Goal: Information Seeking & Learning: Find specific fact

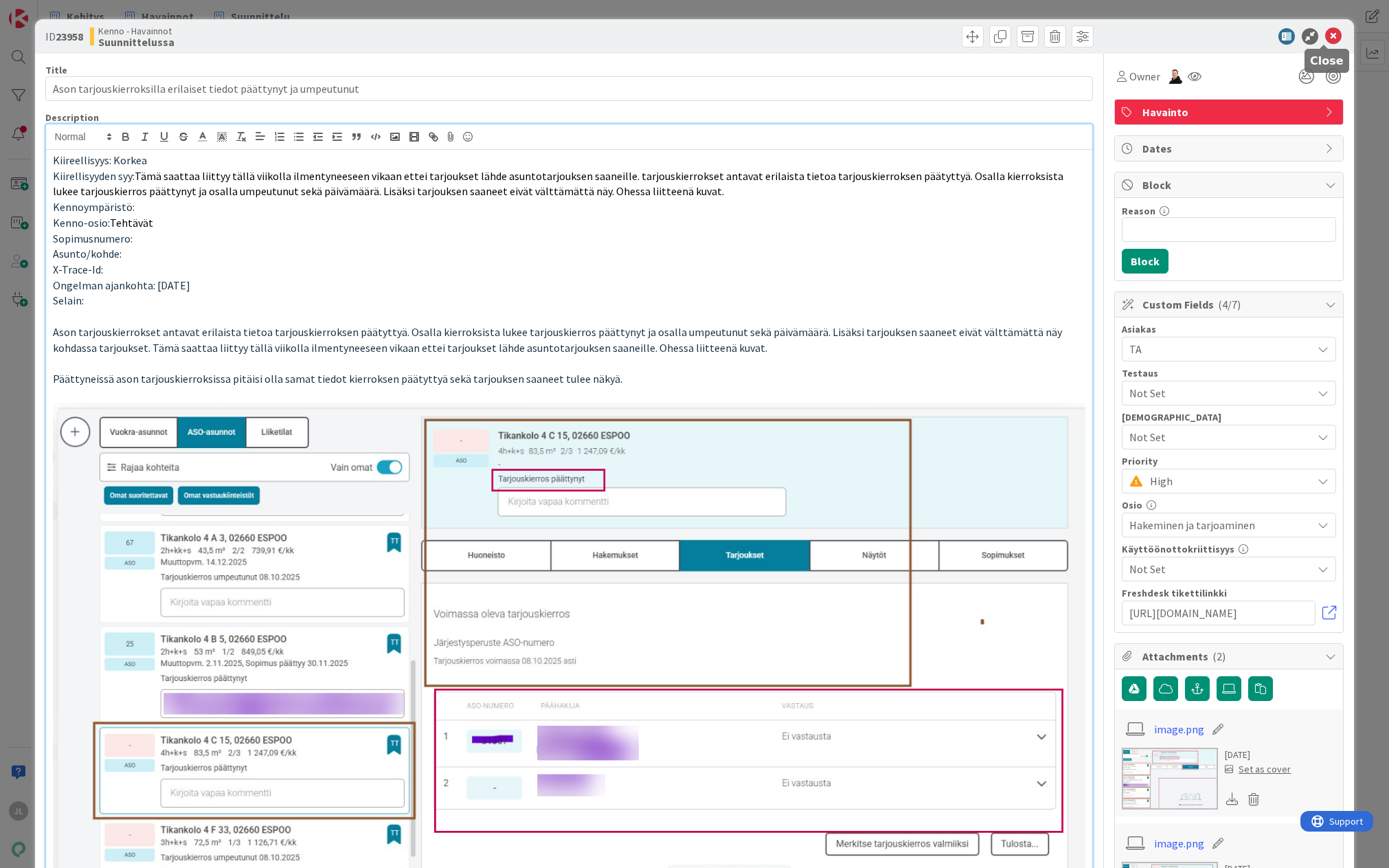
click at [1325, 34] on icon at bounding box center [1334, 37] width 17 height 17
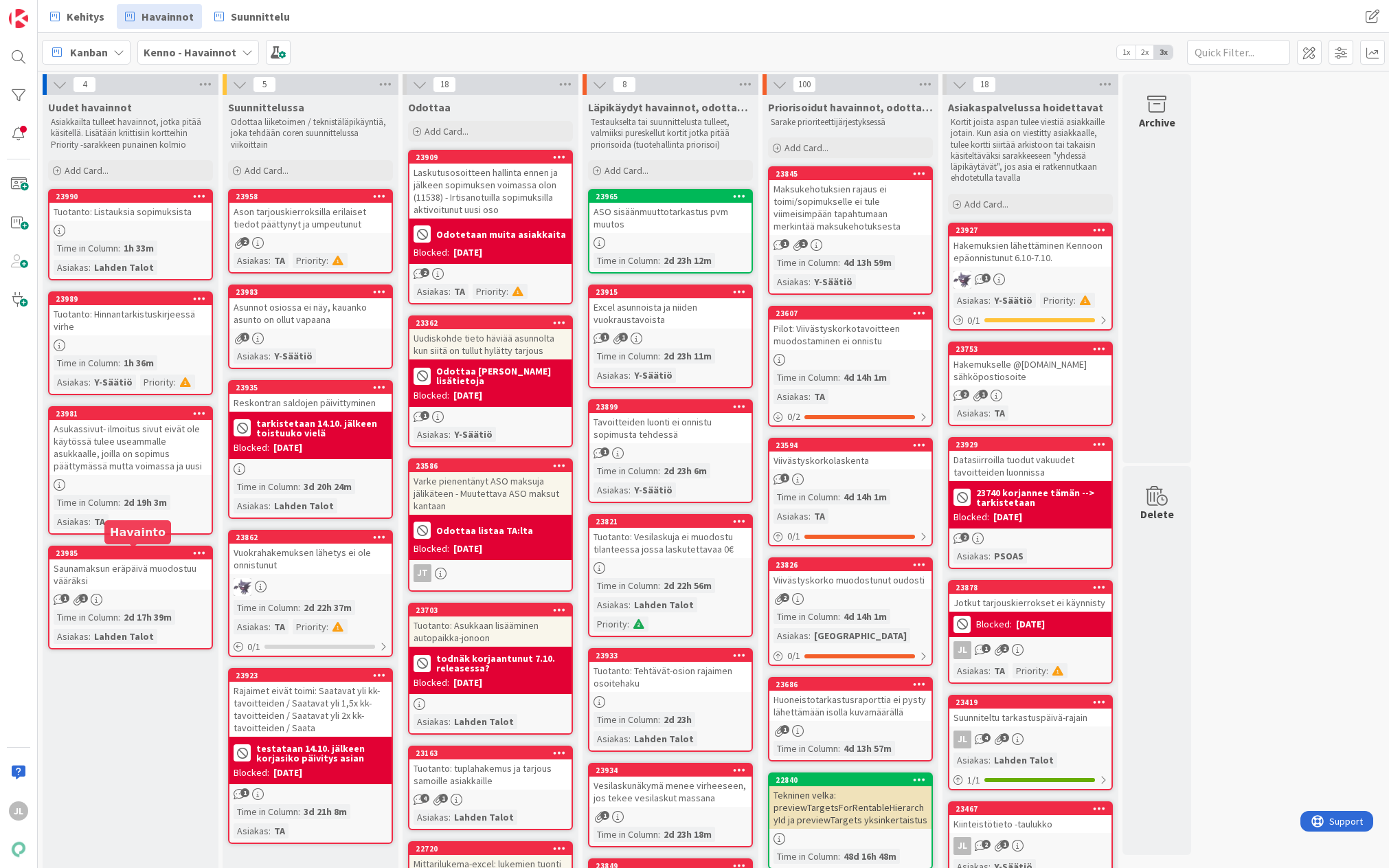
click at [136, 555] on div "23985" at bounding box center [133, 552] width 156 height 9
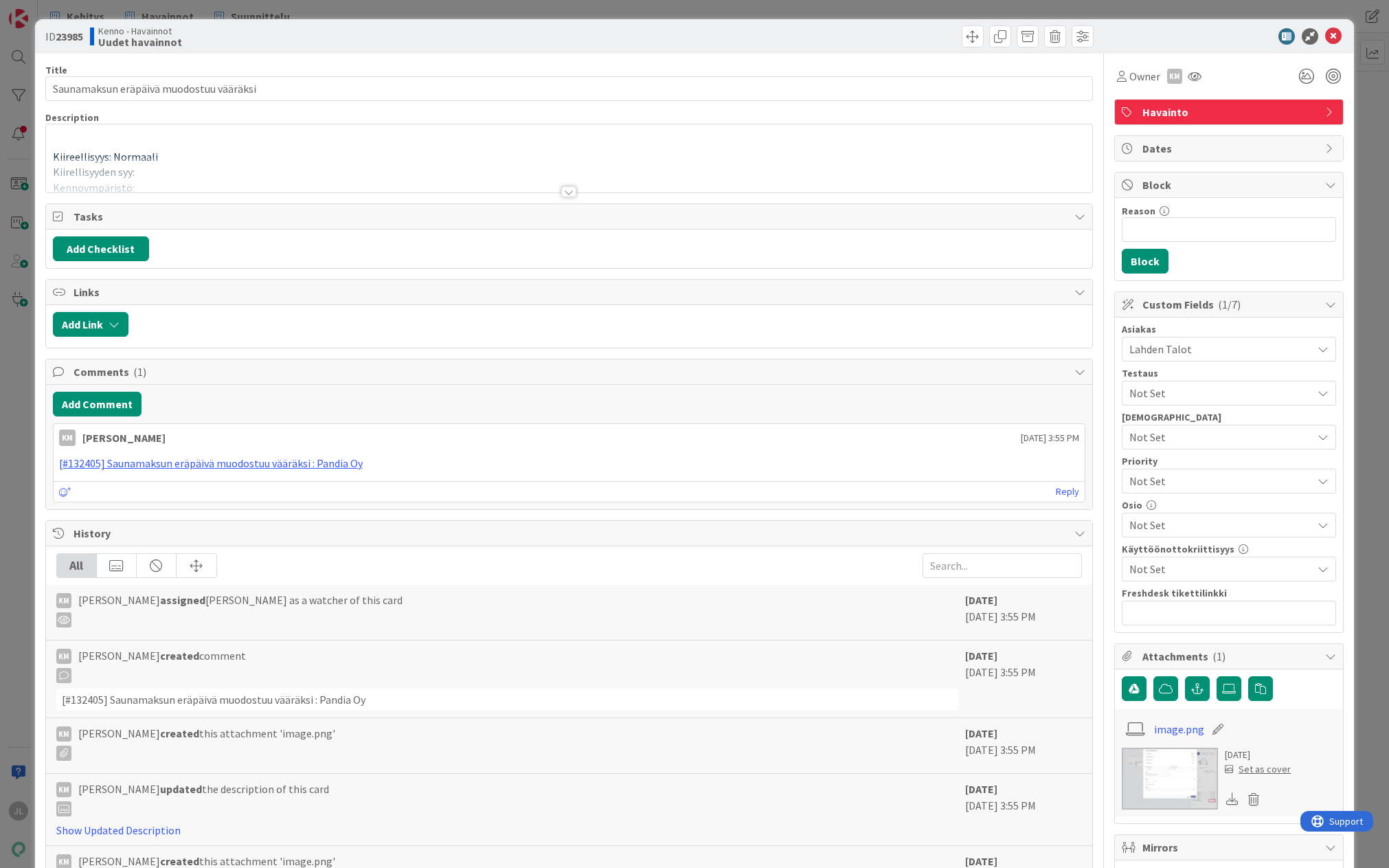
click at [445, 152] on p "Kiireellisyys: Normaali" at bounding box center [569, 157] width 1033 height 16
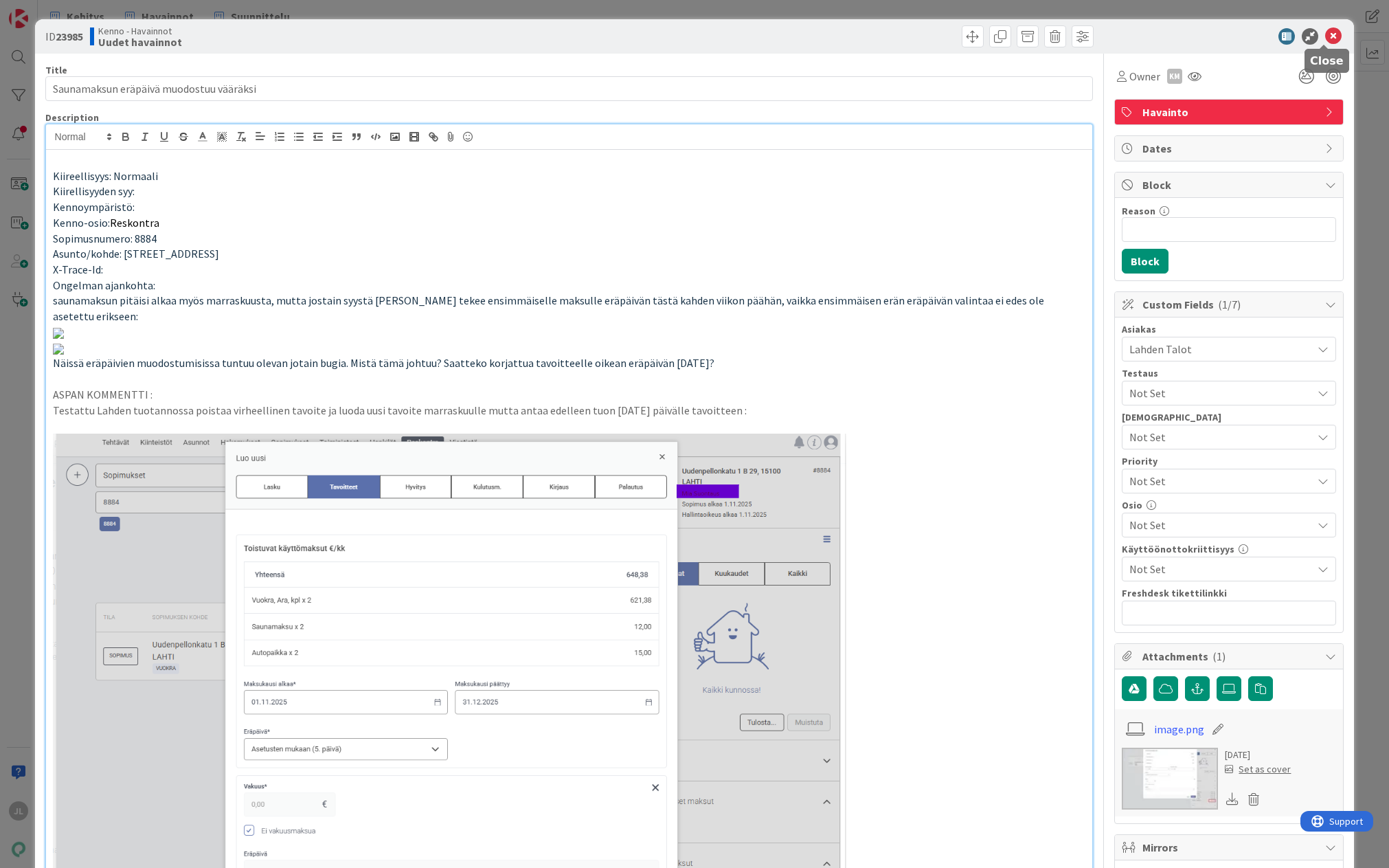
click at [1325, 31] on icon at bounding box center [1334, 37] width 17 height 17
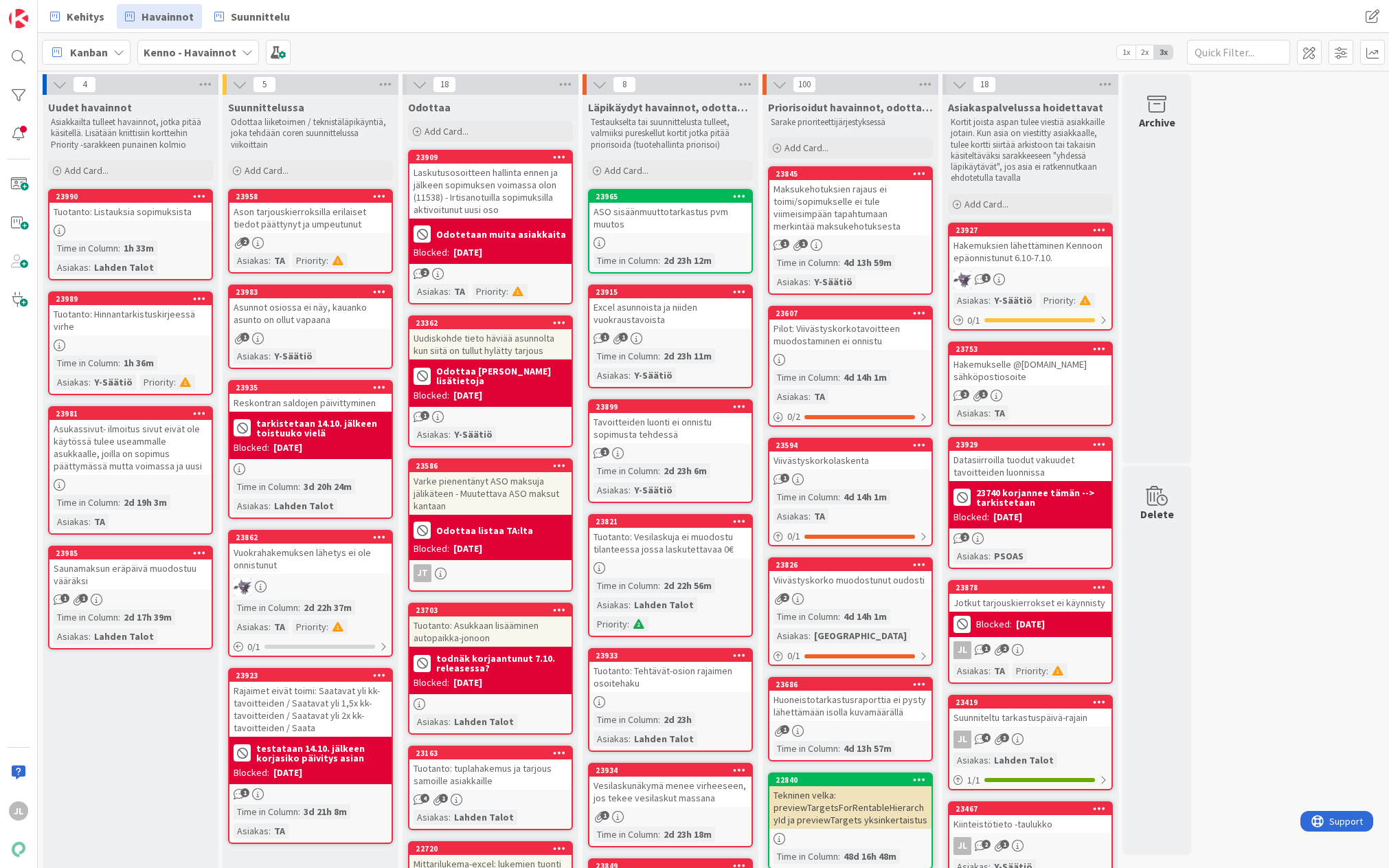
click at [154, 228] on div at bounding box center [130, 230] width 162 height 12
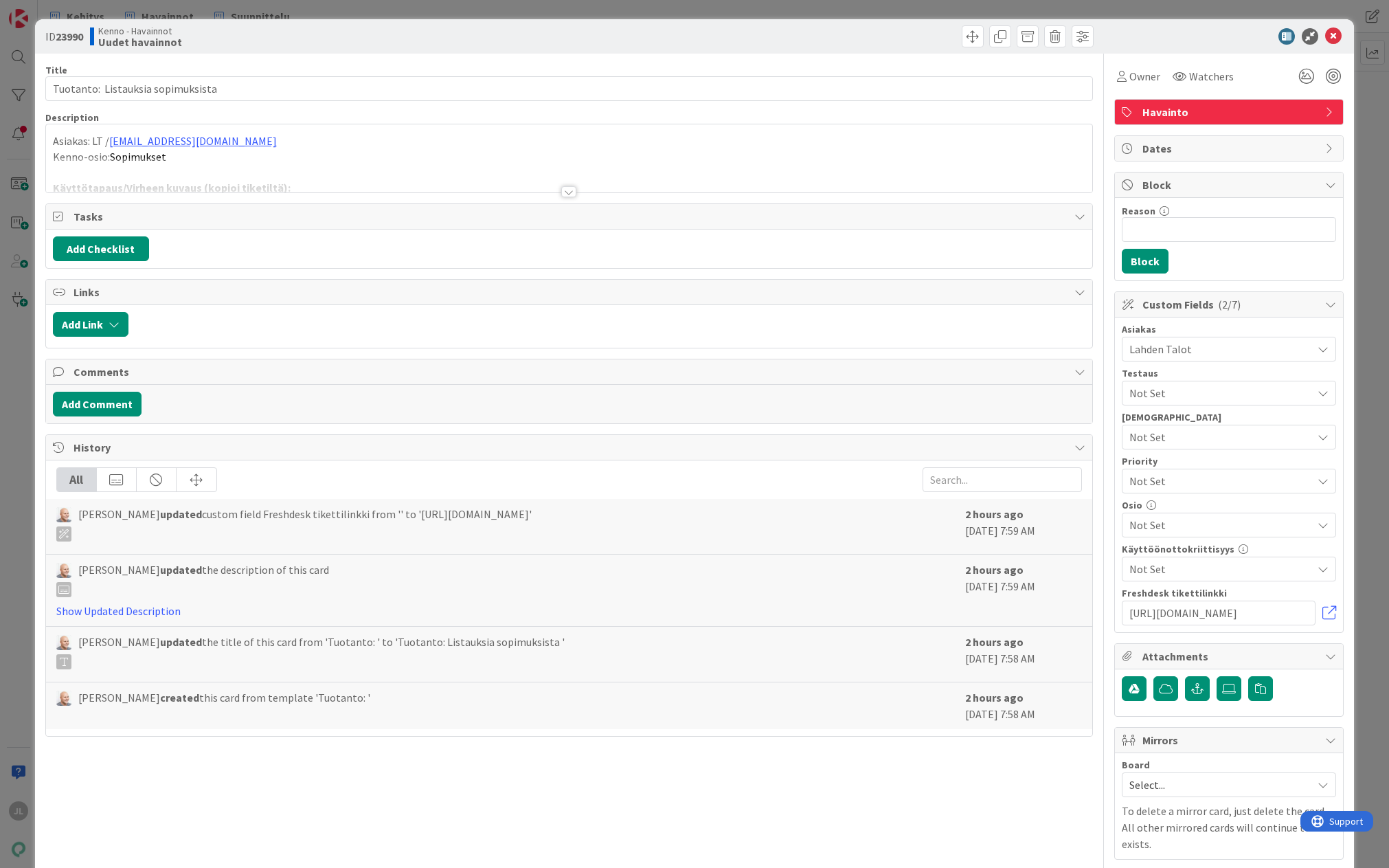
click at [429, 157] on p "Kenno-osio: Sopimukset" at bounding box center [569, 157] width 1033 height 16
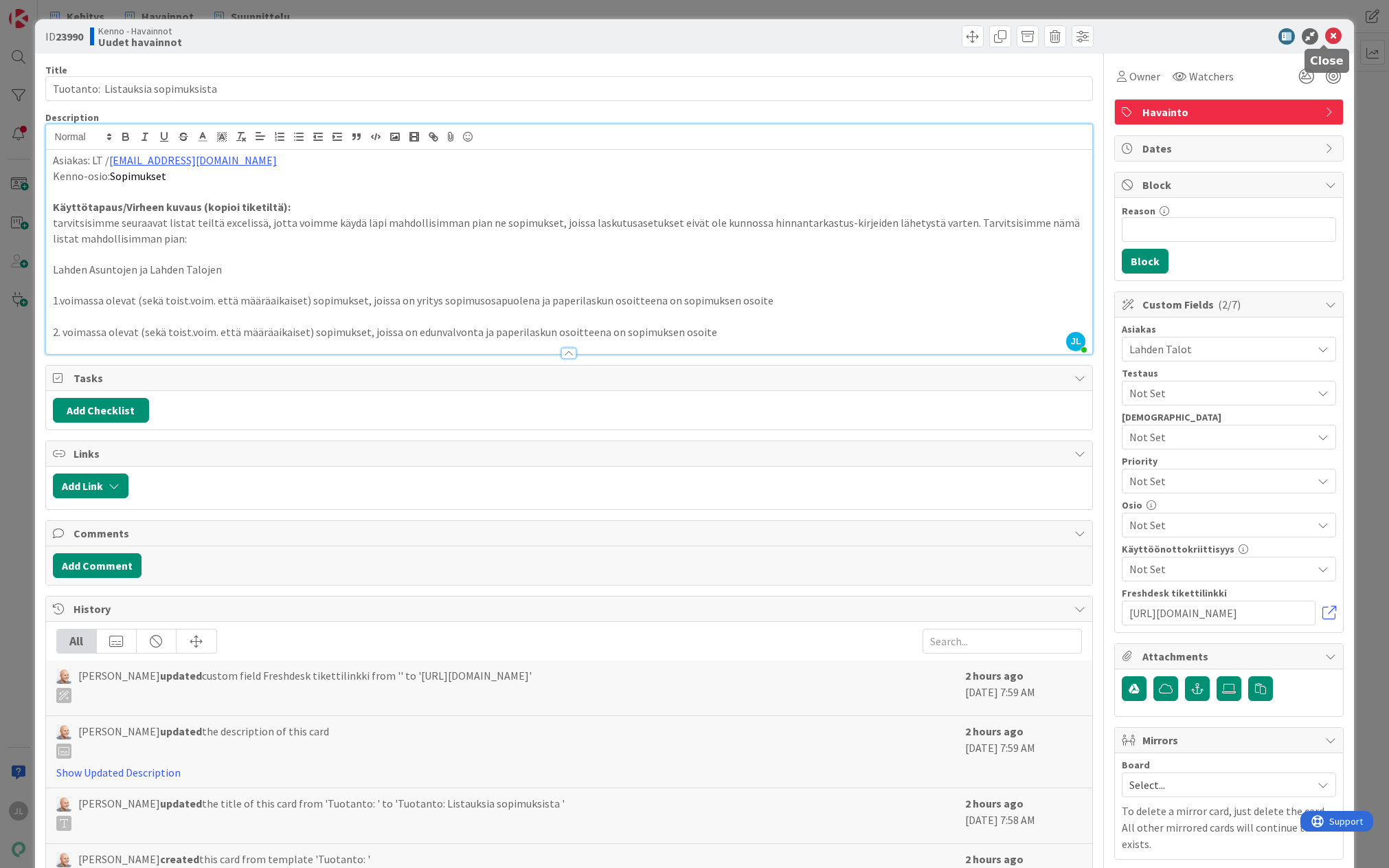
click at [1325, 33] on icon at bounding box center [1334, 37] width 17 height 17
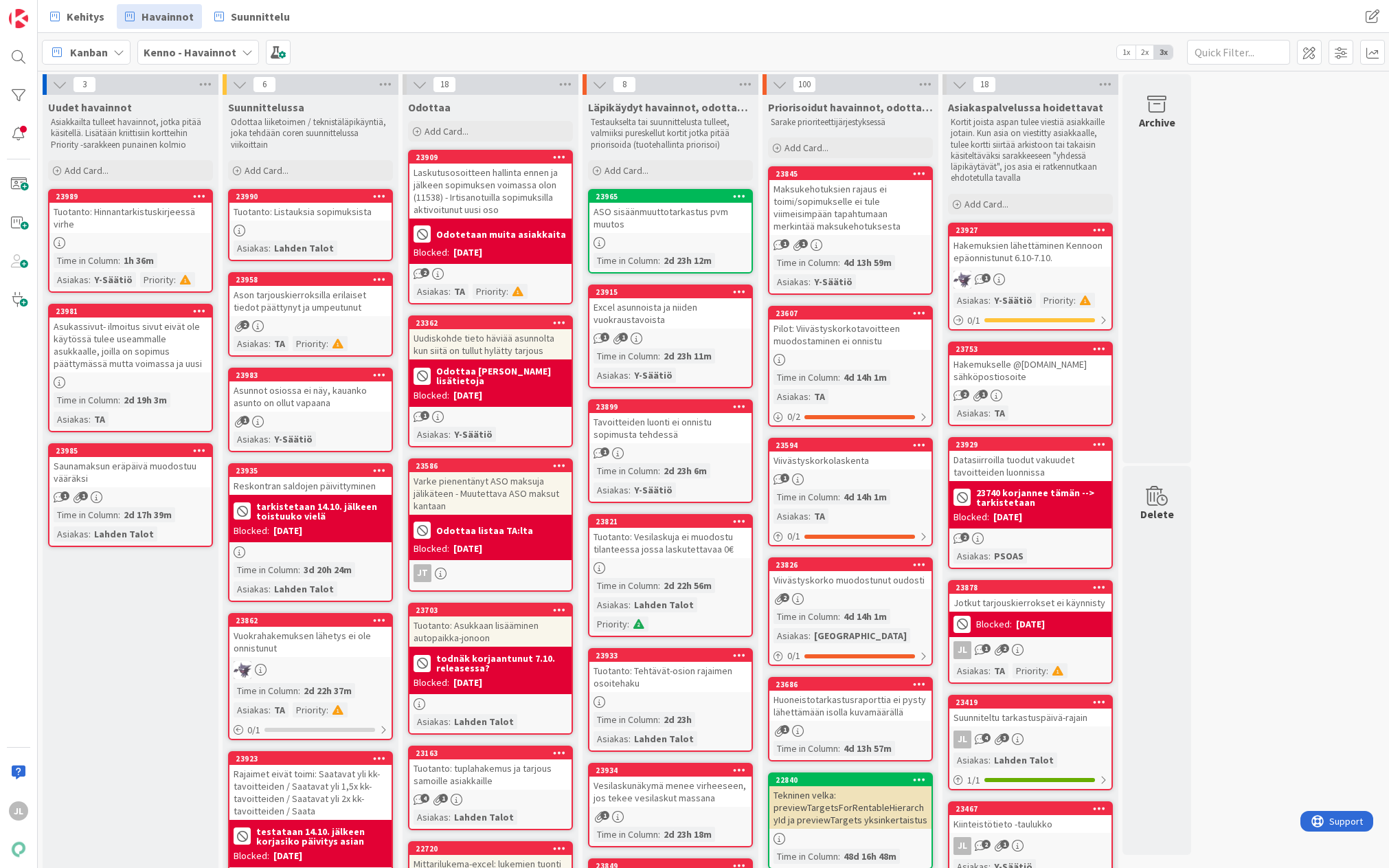
click at [120, 375] on div "23981 Asukassivut- ilmoitus sivut eivät ole käytössä tulee useammalle asukkaall…" at bounding box center [130, 367] width 165 height 128
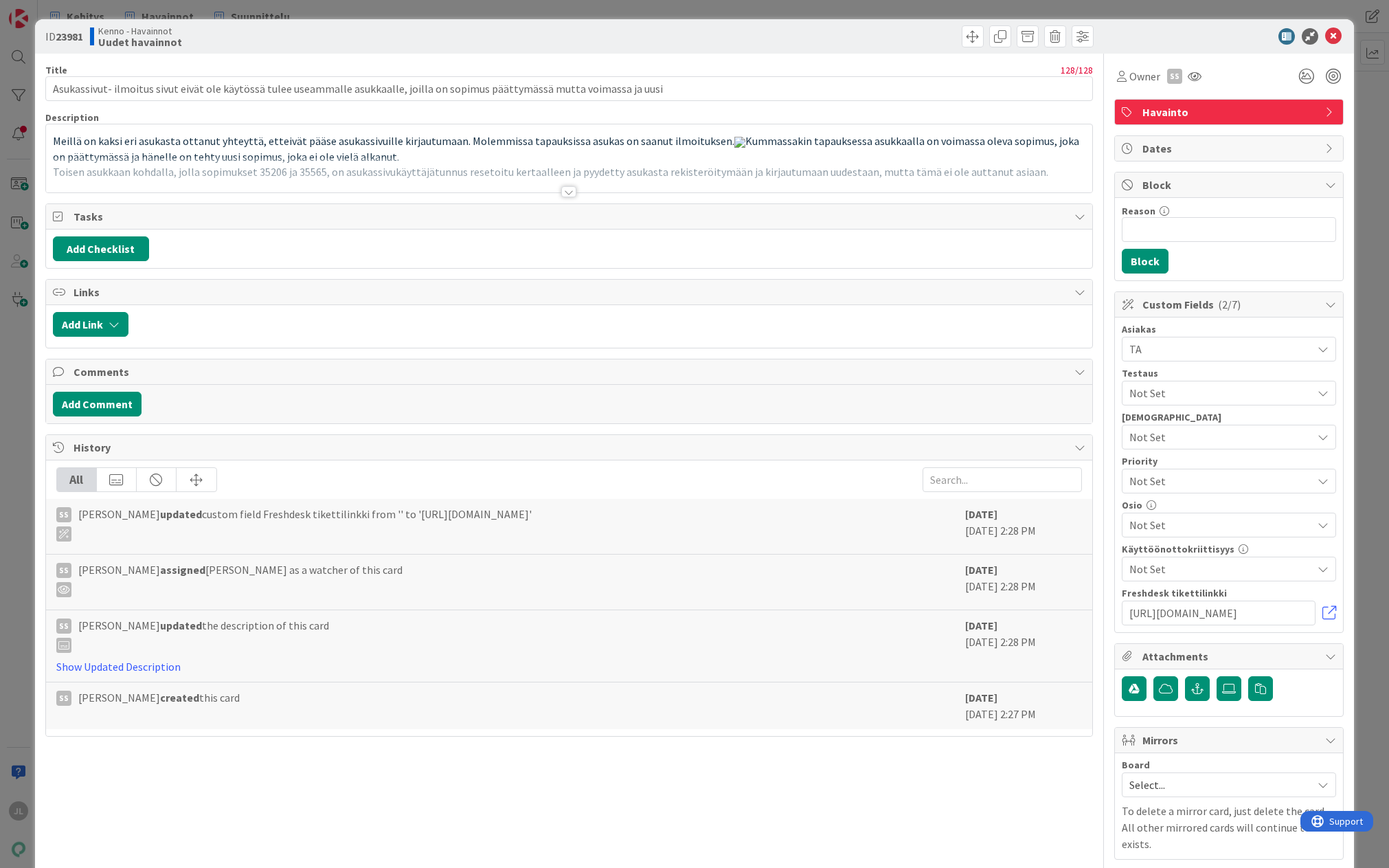
click at [246, 139] on span "Meillä on kaksi eri asukasta ottanut yhteyttä, etteivät pääse asukassivuille ki…" at bounding box center [566, 148] width 1028 height 29
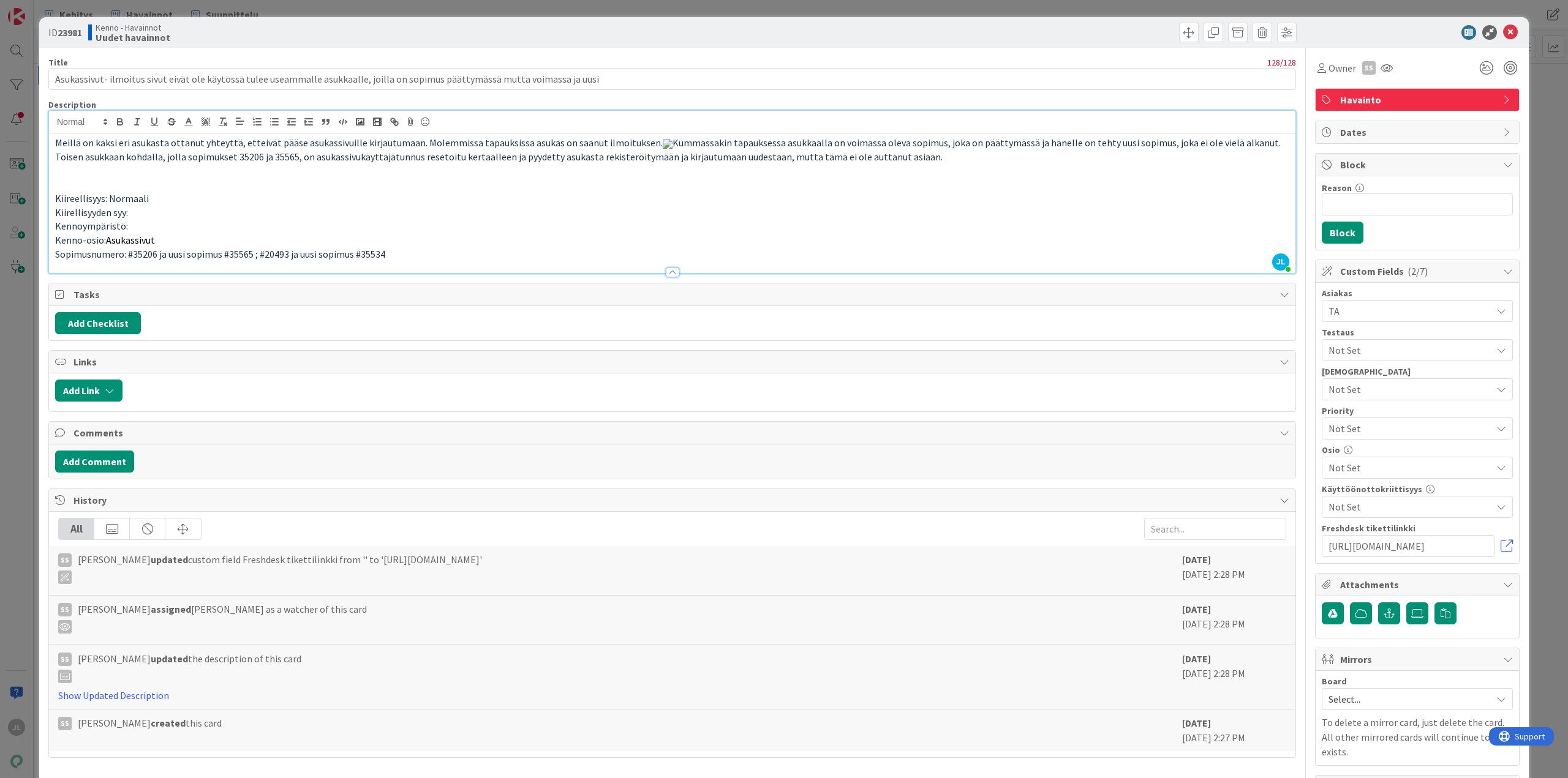
click at [140, 260] on span "Sopimusnumero: #35206 ja uusi sopimus #35565 ; #20493 ja uusi sopimus #35534" at bounding box center [220, 254] width 330 height 12
copy span "35206"
click at [344, 233] on p "Kennoympäristö:" at bounding box center [672, 226] width 1234 height 14
click at [231, 260] on span "Sopimusnumero: #35206 ja uusi sopimus #35565 ; #20493 ja uusi sopimus #35534" at bounding box center [220, 254] width 330 height 12
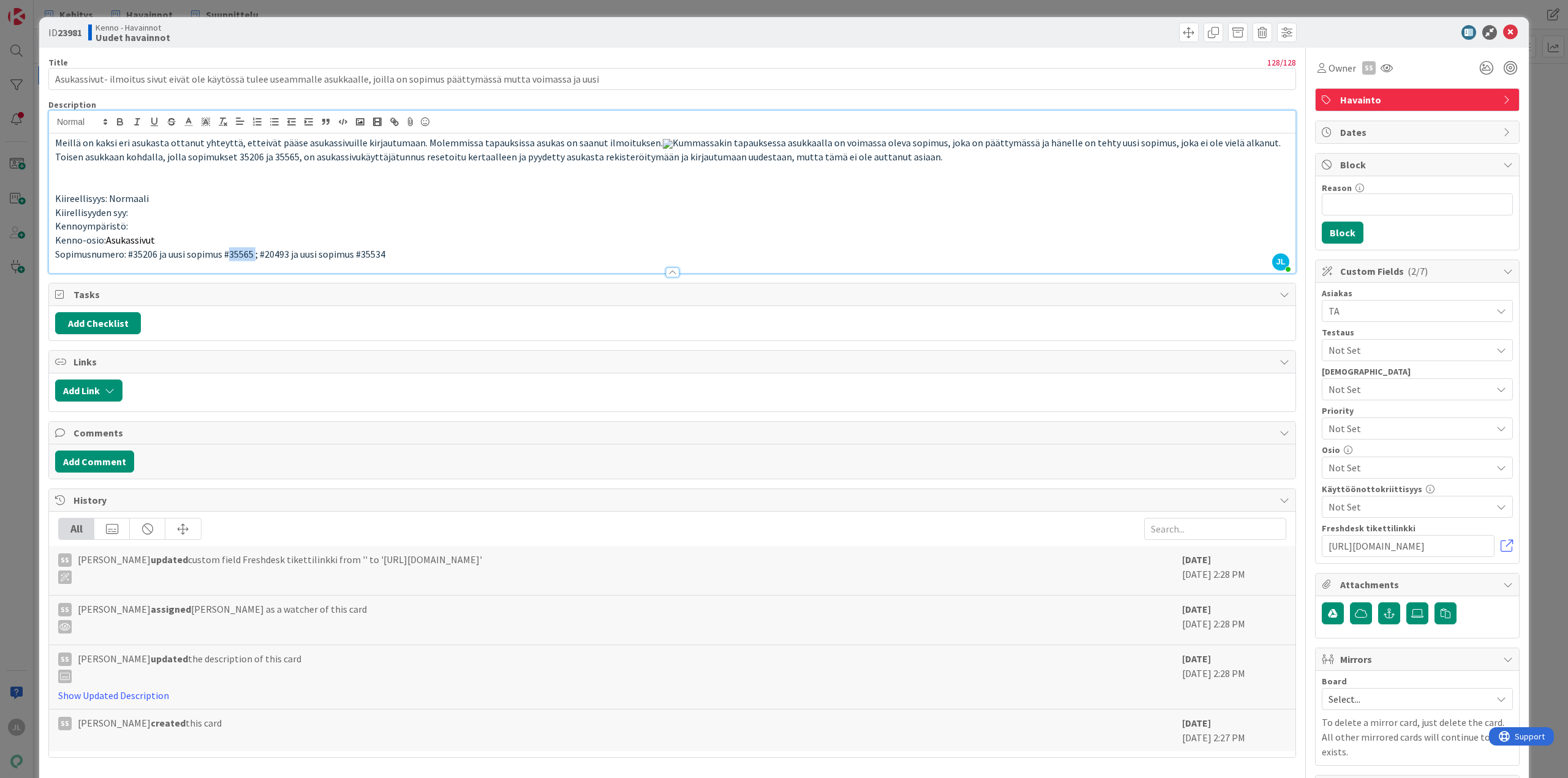
click at [231, 260] on span "Sopimusnumero: #35206 ja uusi sopimus #35565 ; #20493 ja uusi sopimus #35534" at bounding box center [220, 254] width 330 height 12
copy span "35565"
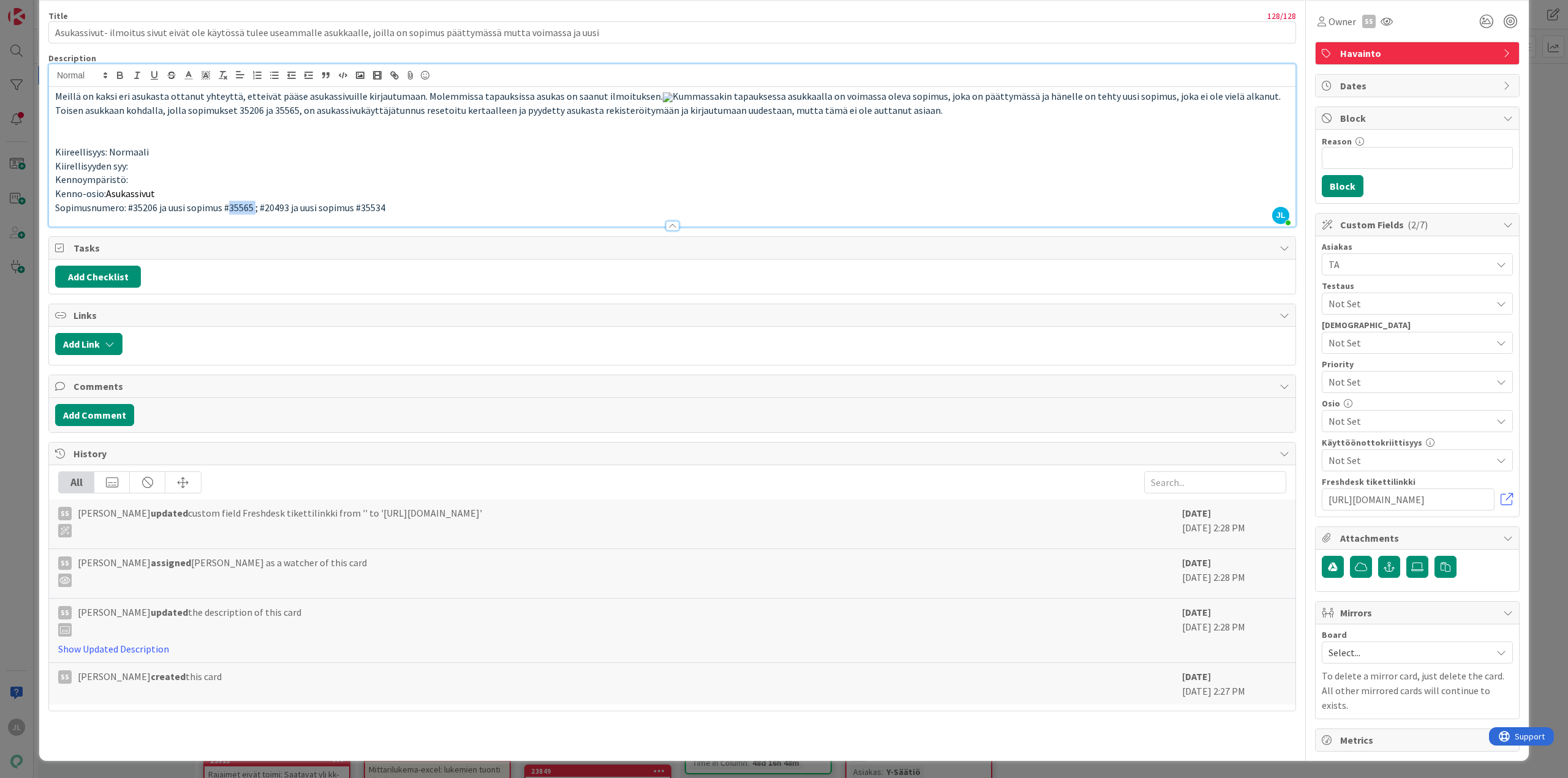
scroll to position [75, 0]
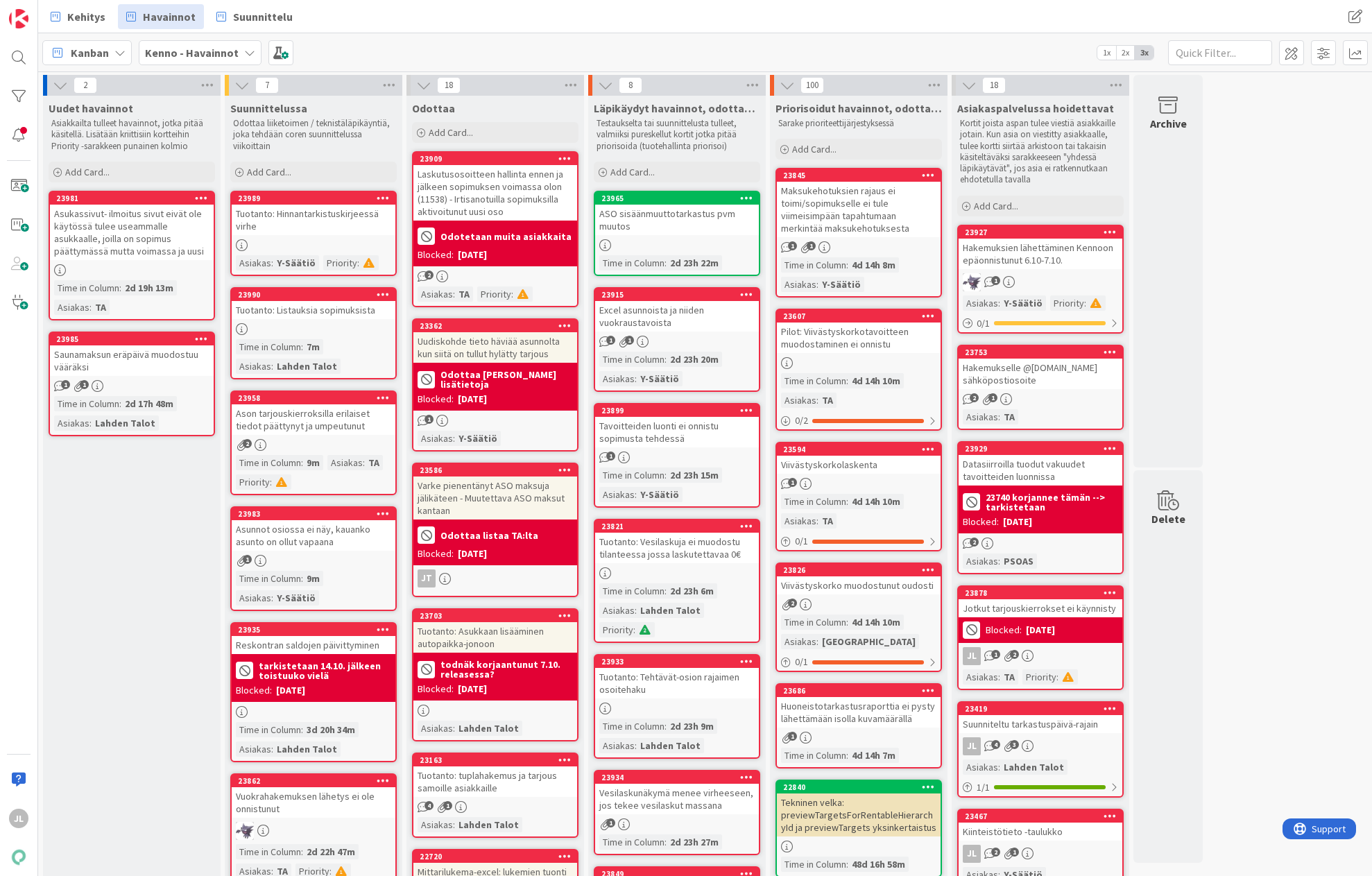
click at [299, 211] on div "Tuotanto: Hinnantarkistuskirjeessä virhe" at bounding box center [313, 220] width 163 height 30
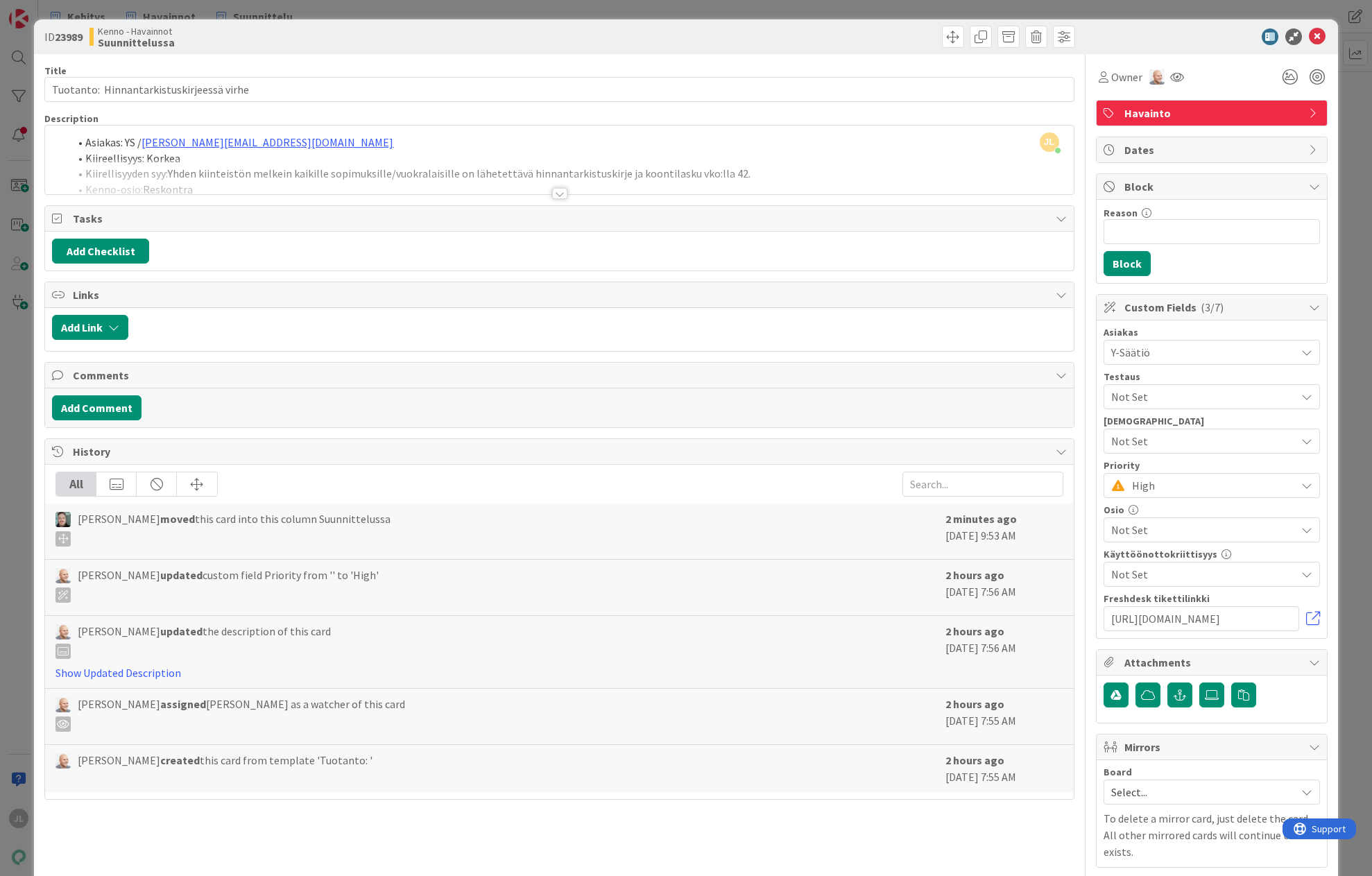
click at [436, 152] on div "Asiakas: YS / paula.niskanen@ysaatio.fi Kiireellisyys: Korkea Kiirellisyyden sy…" at bounding box center [558, 163] width 1028 height 63
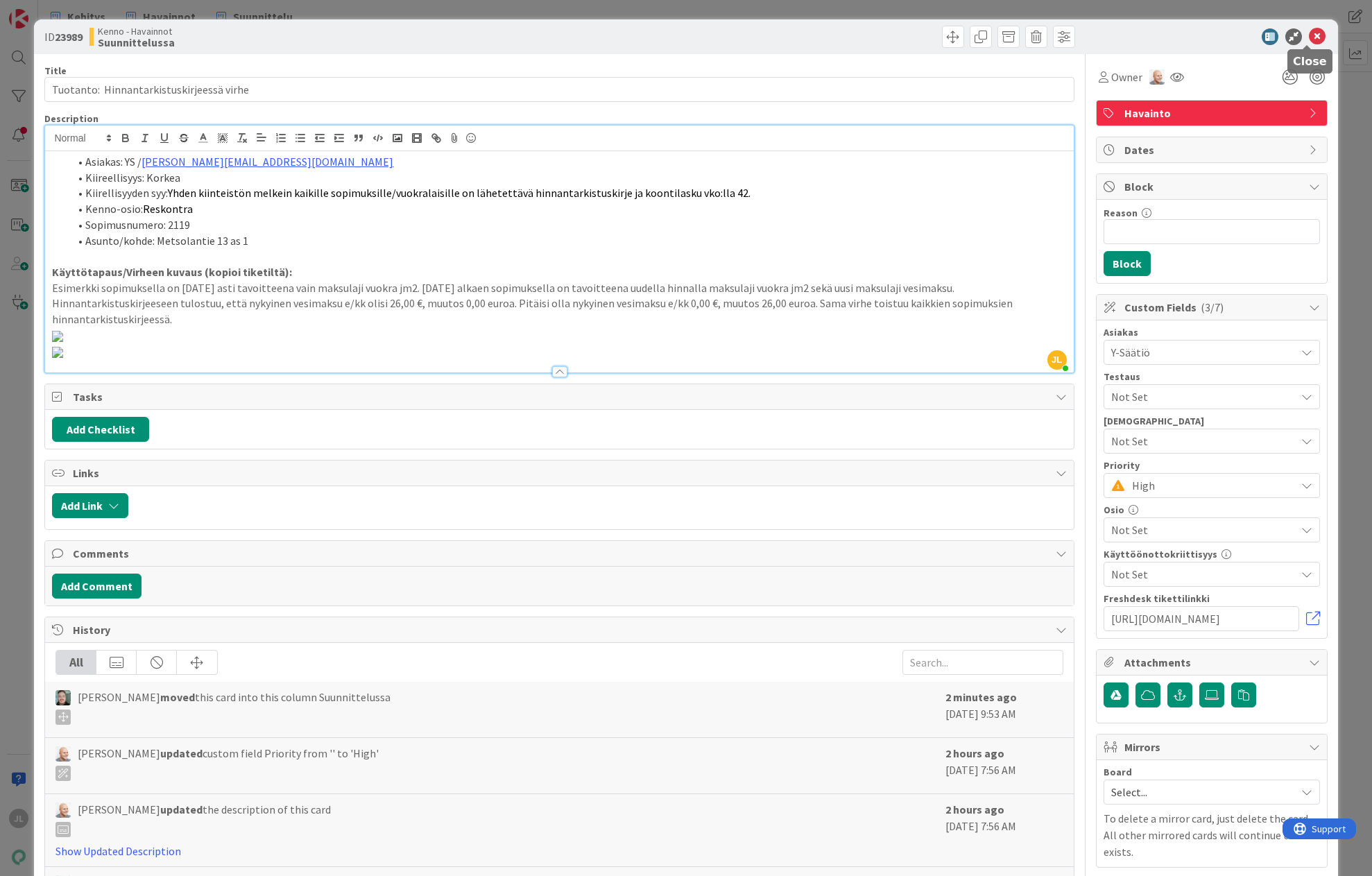
click at [1311, 36] on icon at bounding box center [1317, 37] width 17 height 17
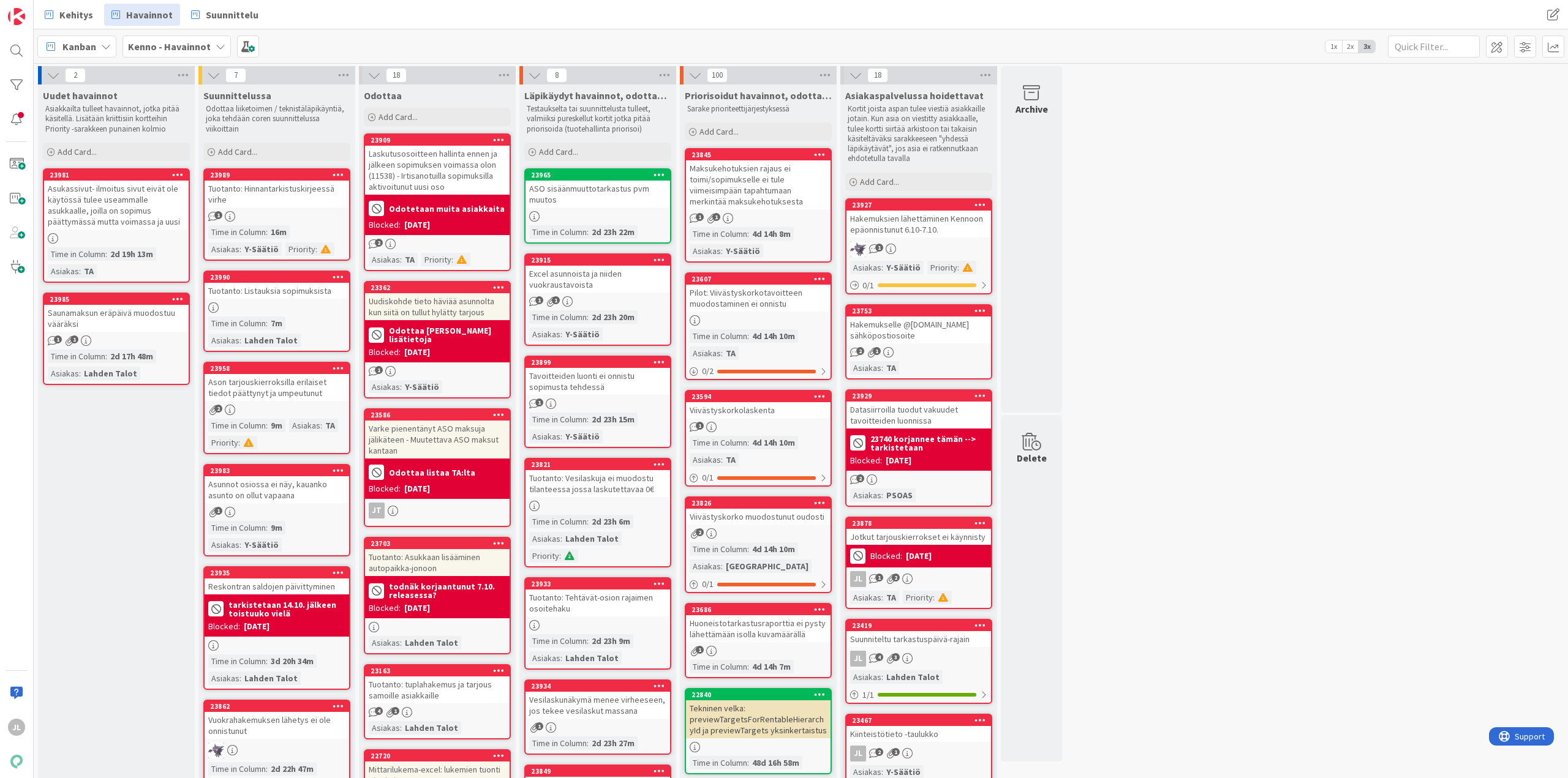
drag, startPoint x: 106, startPoint y: 202, endPoint x: 115, endPoint y: 205, distance: 9.5
click at [106, 202] on div "Asukassivut- ilmoitus sivut eivät ole käytössä tulee useammalle asukkaalle, joi…" at bounding box center [116, 205] width 144 height 49
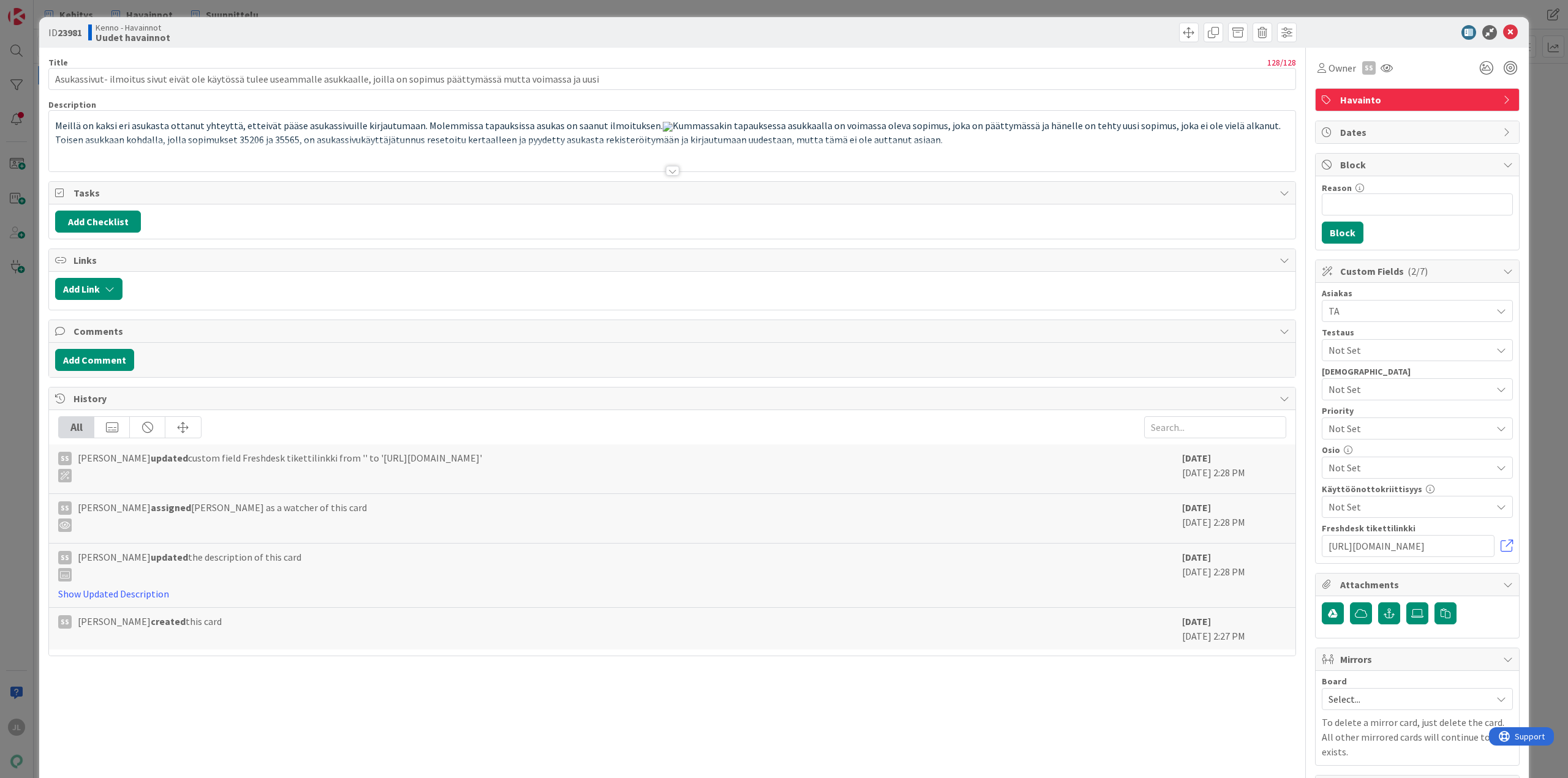
click at [420, 134] on div "Meillä on kaksi eri asukasta ottanut yhteyttä, etteivät pääse asukassivuille ki…" at bounding box center [672, 144] width 1247 height 55
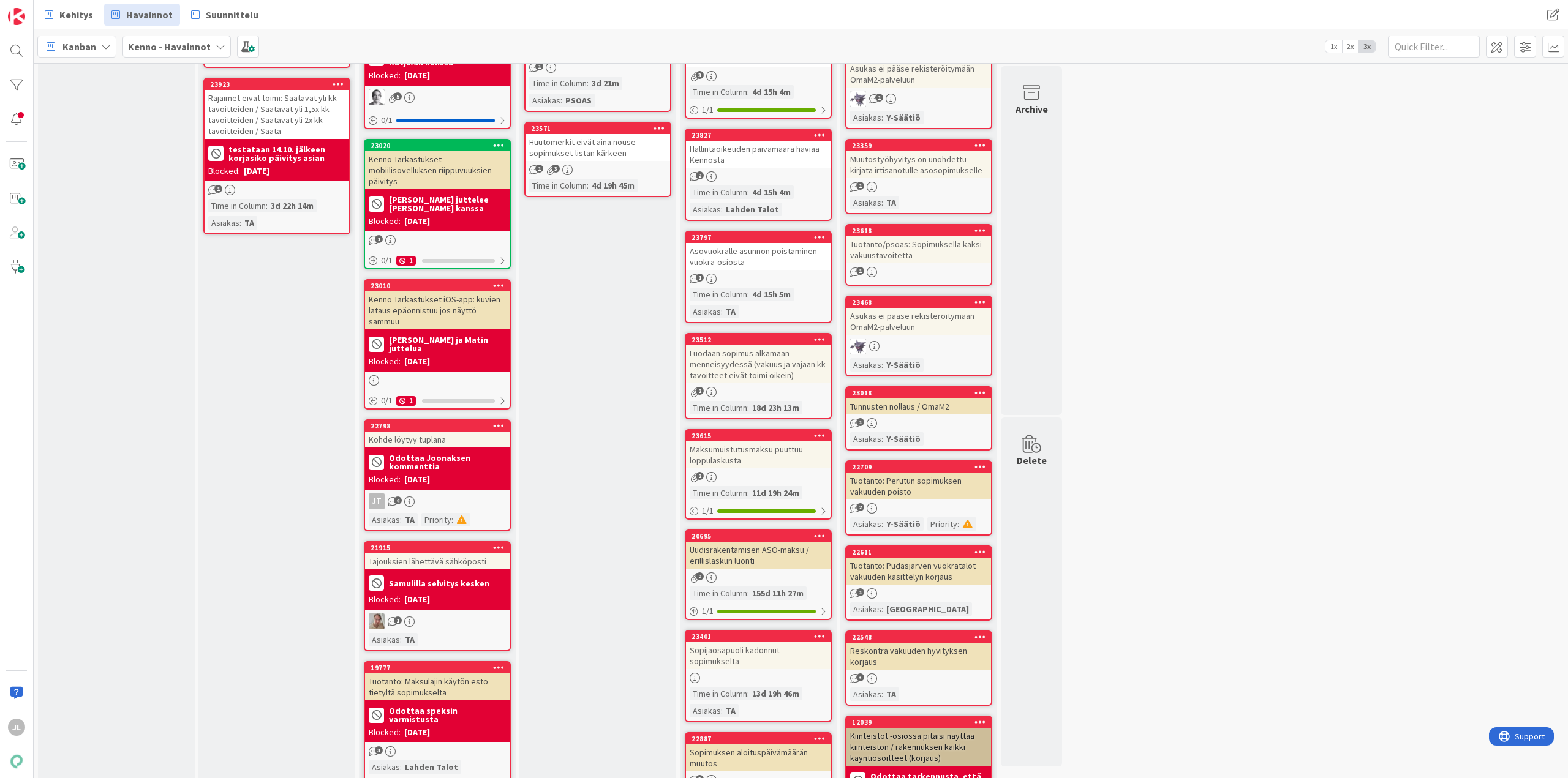
scroll to position [767, 0]
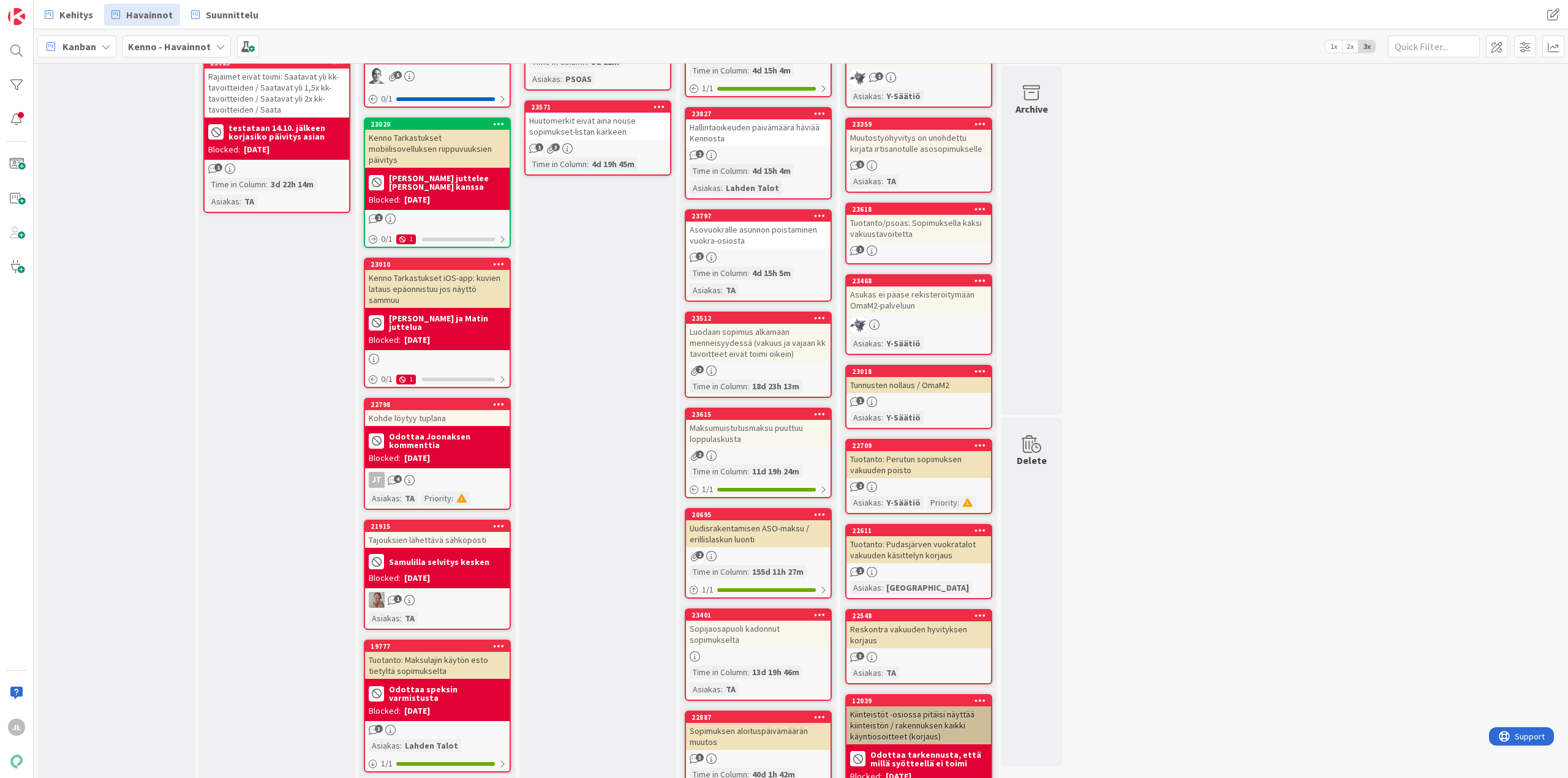
click at [303, 96] on div "Rajaimet eivät toimi: Saatavat yli kk-tavoitteiden / Saatavat yli 1,5x kk-tavoi…" at bounding box center [276, 93] width 144 height 49
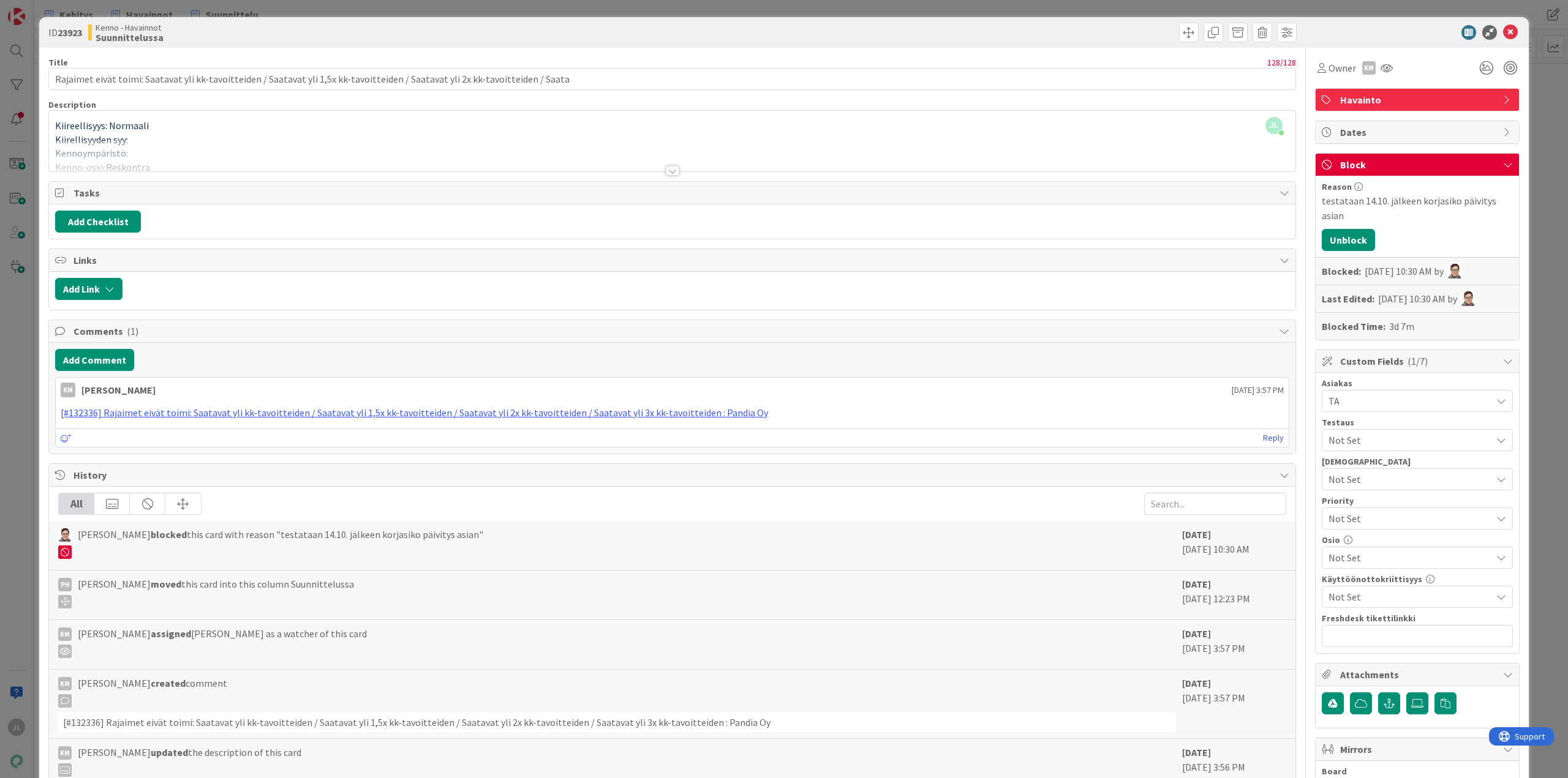
click at [353, 141] on div at bounding box center [672, 156] width 1247 height 31
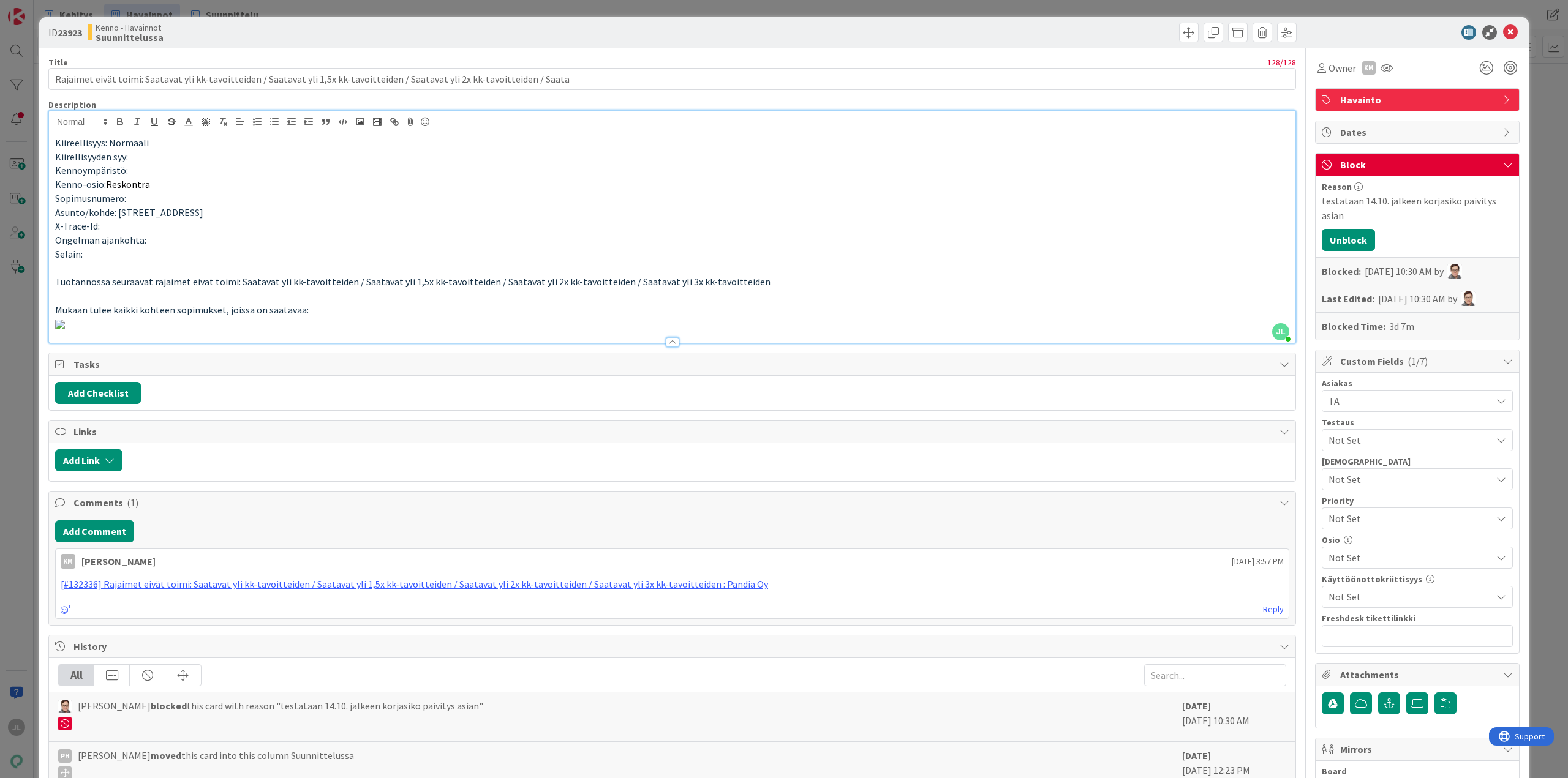
drag, startPoint x: 176, startPoint y: 22, endPoint x: 165, endPoint y: 14, distance: 13.6
